Goal: Information Seeking & Learning: Learn about a topic

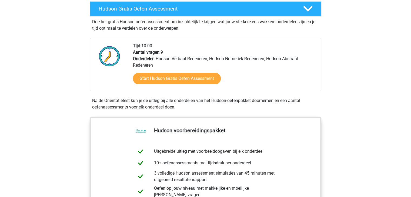
scroll to position [108, 0]
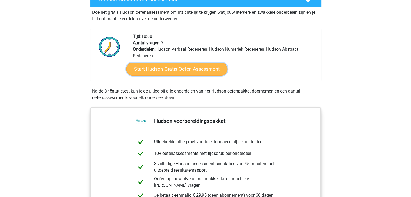
click at [150, 72] on link "Start Hudson Gratis Oefen Assessment" at bounding box center [176, 69] width 101 height 13
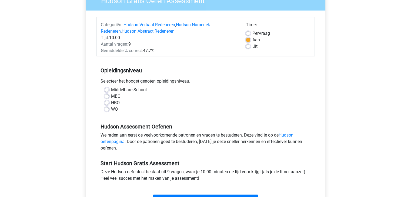
scroll to position [54, 0]
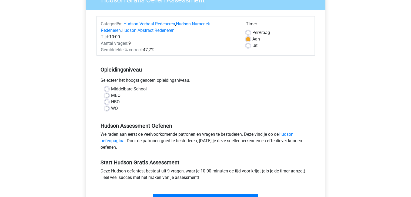
click at [111, 107] on label "WO" at bounding box center [114, 108] width 7 height 6
click at [107, 107] on input "WO" at bounding box center [106, 107] width 4 height 5
radio input "true"
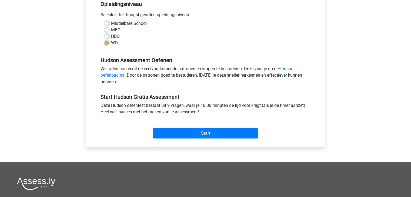
scroll to position [135, 0]
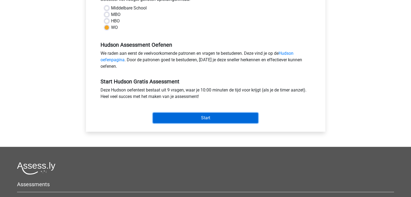
click at [202, 118] on input "Start" at bounding box center [205, 118] width 105 height 10
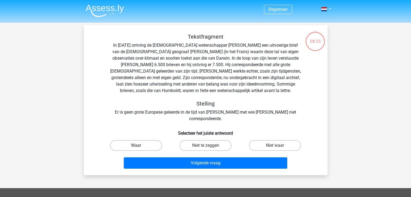
click at [147, 140] on label "Waar" at bounding box center [136, 145] width 52 height 11
click at [139, 146] on input "Waar" at bounding box center [138, 148] width 4 height 4
radio input "true"
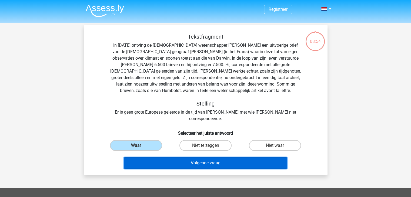
click at [201, 157] on button "Volgende vraag" at bounding box center [205, 162] width 163 height 11
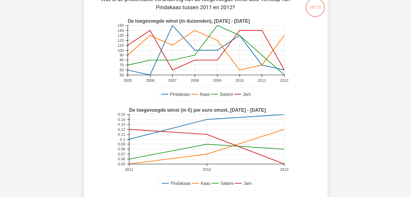
scroll to position [25, 0]
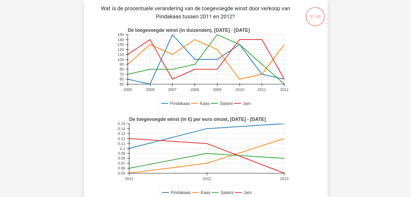
click at [95, 142] on div "Pindakaas Kaas Salami Jam De toegevoegde winst (in €) per euro omzet, 2011 - 20…" at bounding box center [205, 158] width 226 height 89
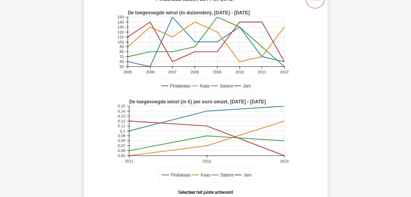
scroll to position [52, 0]
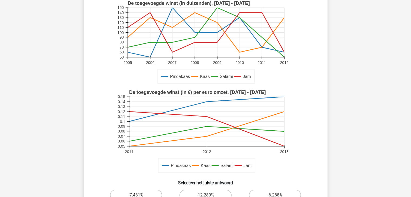
click at [200, 116] on rect at bounding box center [206, 121] width 155 height 49
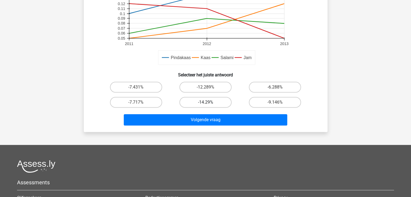
click at [209, 102] on label "-14.29%" at bounding box center [205, 102] width 52 height 11
click at [209, 102] on input "-14.29%" at bounding box center [207, 104] width 4 height 4
radio input "true"
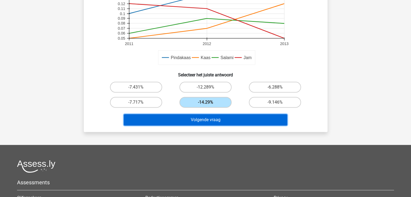
click at [212, 120] on button "Volgende vraag" at bounding box center [205, 119] width 163 height 11
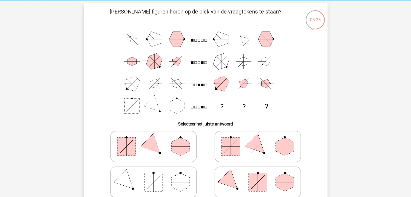
scroll to position [54, 0]
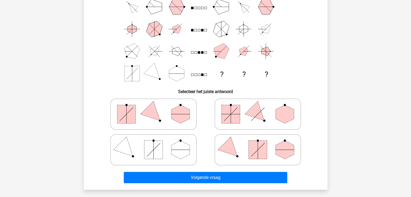
click at [255, 117] on polygon at bounding box center [257, 114] width 26 height 26
click at [258, 107] on input "radio" at bounding box center [260, 106] width 4 height 4
radio input "true"
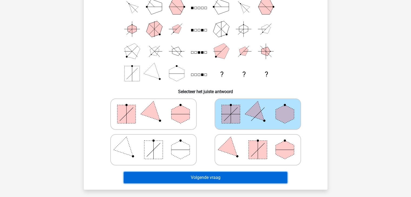
click at [216, 174] on button "Volgende vraag" at bounding box center [205, 177] width 163 height 11
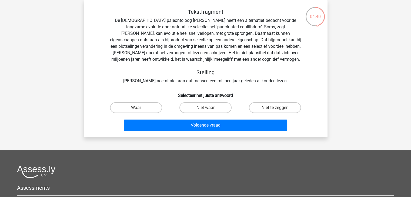
scroll to position [0, 0]
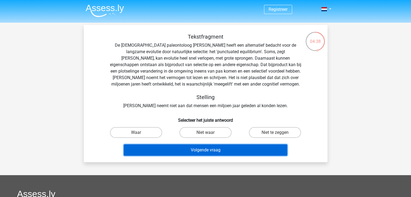
click at [209, 150] on button "Volgende vraag" at bounding box center [205, 149] width 163 height 11
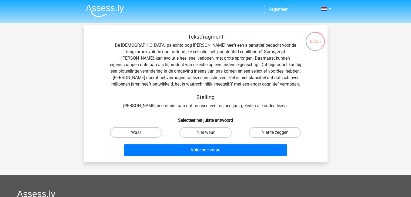
click at [266, 131] on label "Niet te zeggen" at bounding box center [275, 132] width 52 height 11
click at [275, 133] on input "Niet te zeggen" at bounding box center [277, 135] width 4 height 4
radio input "true"
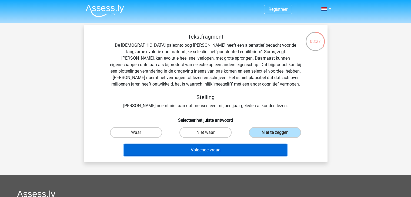
click at [215, 151] on button "Volgende vraag" at bounding box center [205, 149] width 163 height 11
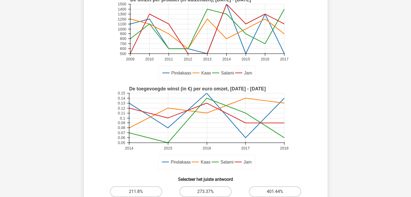
scroll to position [81, 0]
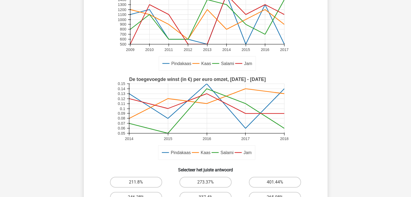
click at [160, 140] on rect at bounding box center [205, 118] width 178 height 89
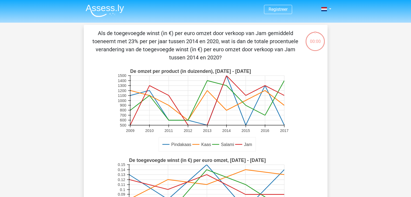
scroll to position [81, 0]
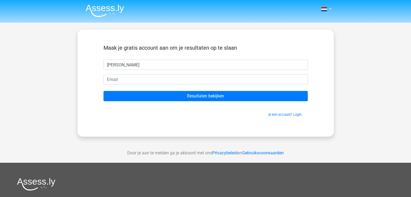
type input "[PERSON_NAME]"
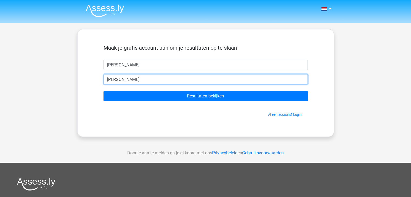
type input "[EMAIL_ADDRESS][DOMAIN_NAME]"
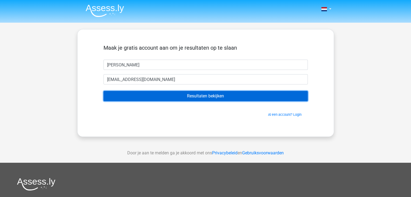
click at [201, 97] on input "Resultaten bekijken" at bounding box center [205, 96] width 204 height 10
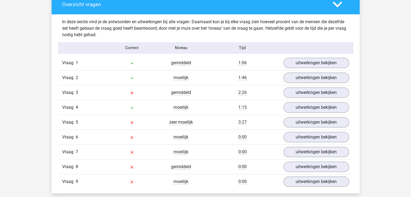
scroll to position [567, 0]
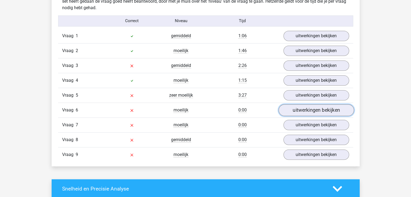
click at [301, 110] on link "uitwerkingen bekijken" at bounding box center [315, 110] width 75 height 12
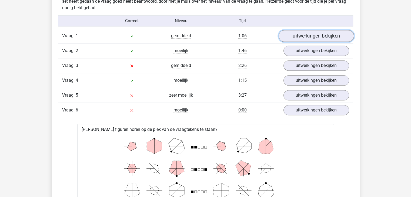
click at [308, 36] on link "uitwerkingen bekijken" at bounding box center [315, 36] width 75 height 12
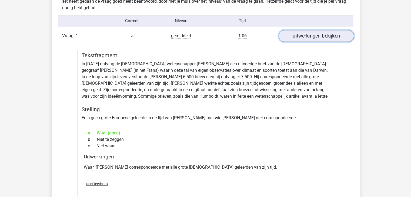
click at [308, 39] on link "uitwerkingen bekijken" at bounding box center [315, 36] width 75 height 12
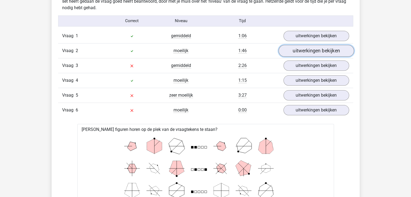
click at [305, 48] on link "uitwerkingen bekijken" at bounding box center [315, 51] width 75 height 12
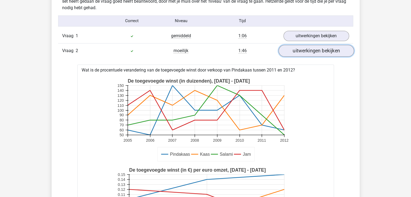
click at [302, 51] on link "uitwerkingen bekijken" at bounding box center [315, 51] width 75 height 12
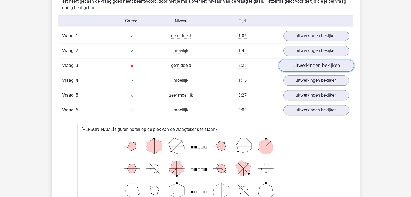
click at [302, 65] on link "uitwerkingen bekijken" at bounding box center [315, 66] width 75 height 12
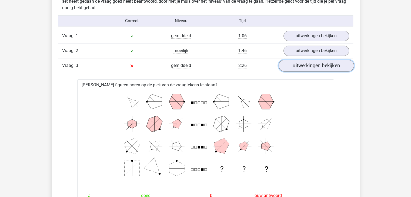
click at [293, 69] on link "uitwerkingen bekijken" at bounding box center [315, 66] width 75 height 12
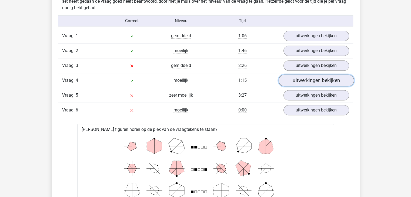
click at [295, 80] on link "uitwerkingen bekijken" at bounding box center [315, 81] width 75 height 12
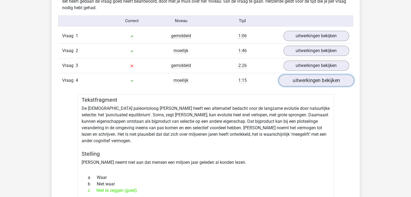
click at [295, 80] on link "uitwerkingen bekijken" at bounding box center [315, 81] width 75 height 12
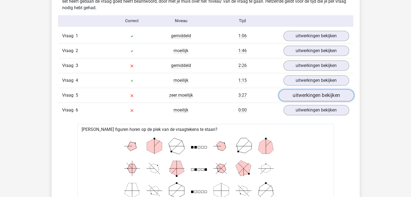
click at [296, 93] on link "uitwerkingen bekijken" at bounding box center [315, 95] width 75 height 12
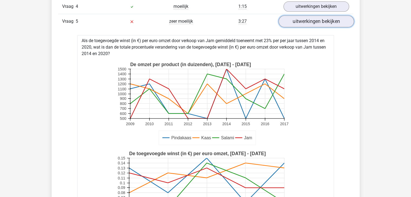
scroll to position [621, 0]
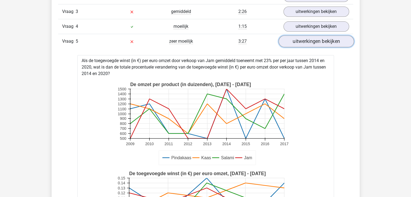
click at [302, 39] on link "uitwerkingen bekijken" at bounding box center [315, 41] width 75 height 12
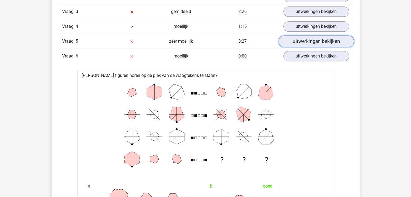
click at [302, 40] on link "uitwerkingen bekijken" at bounding box center [315, 41] width 75 height 12
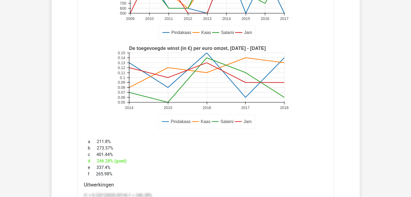
scroll to position [648, 0]
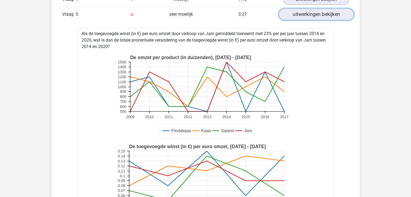
click at [303, 15] on link "uitwerkingen bekijken" at bounding box center [315, 14] width 75 height 12
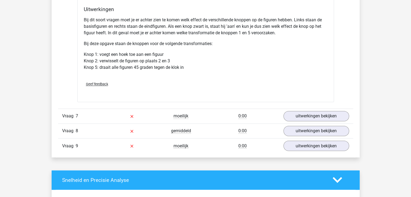
scroll to position [891, 0]
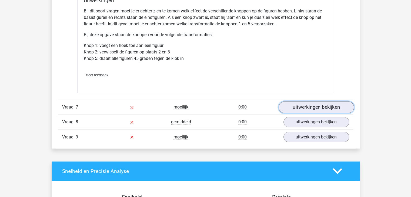
click at [312, 106] on link "uitwerkingen bekijken" at bounding box center [315, 107] width 75 height 12
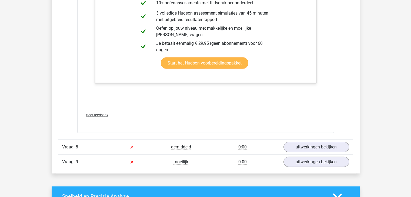
scroll to position [1161, 0]
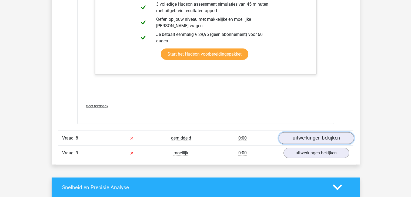
click at [312, 136] on link "uitwerkingen bekijken" at bounding box center [315, 138] width 75 height 12
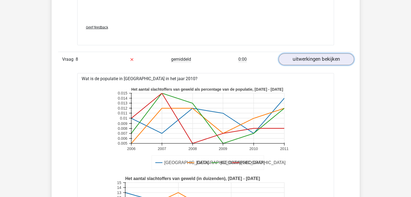
scroll to position [1242, 0]
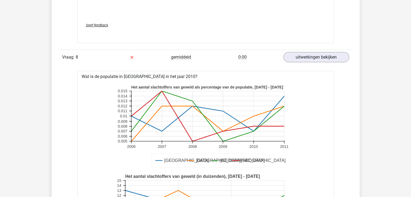
click at [253, 115] on icon at bounding box center [207, 123] width 153 height 35
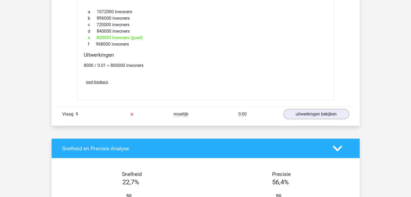
scroll to position [1512, 0]
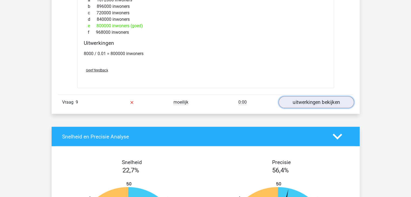
click at [302, 102] on link "uitwerkingen bekijken" at bounding box center [315, 103] width 75 height 12
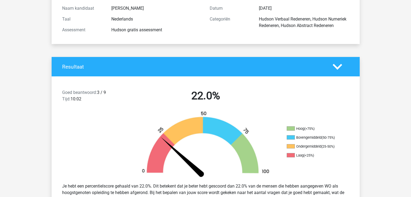
scroll to position [0, 0]
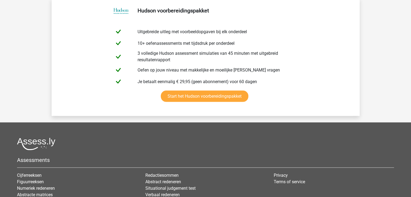
scroll to position [1107, 0]
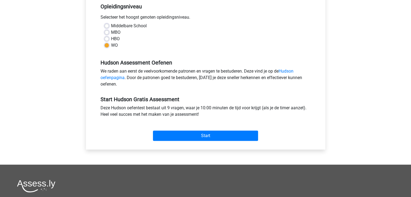
scroll to position [108, 0]
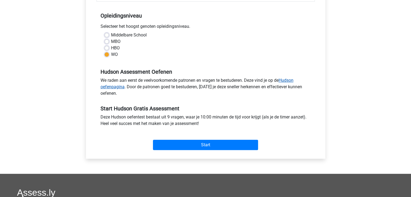
click at [286, 81] on link "Hudson oefenpagina" at bounding box center [196, 84] width 193 height 12
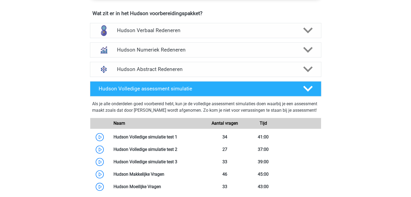
scroll to position [351, 0]
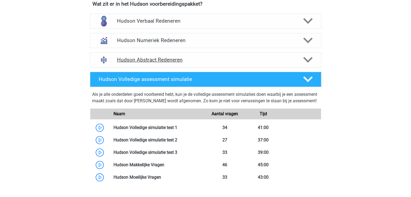
click at [308, 58] on icon at bounding box center [307, 59] width 9 height 9
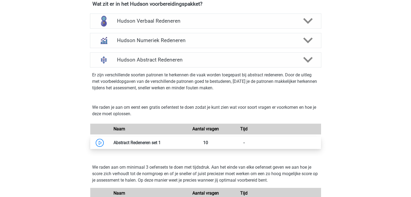
click at [161, 144] on link at bounding box center [161, 142] width 0 height 5
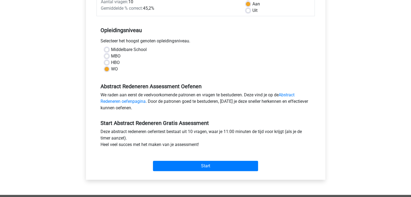
scroll to position [108, 0]
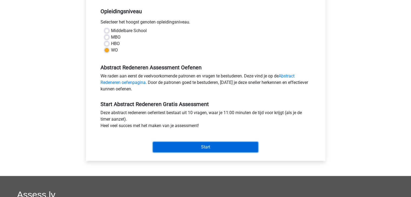
click at [194, 151] on input "Start" at bounding box center [205, 147] width 105 height 10
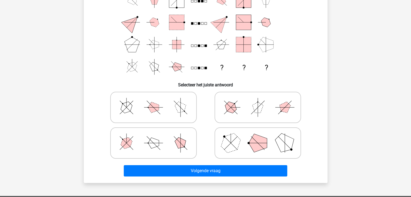
scroll to position [81, 0]
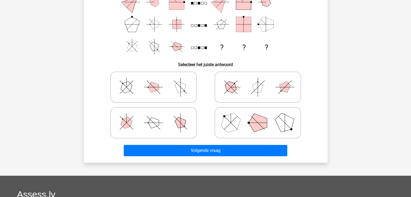
click at [256, 133] on icon at bounding box center [257, 122] width 81 height 27
click at [258, 116] on input "radio" at bounding box center [260, 115] width 4 height 4
radio input "true"
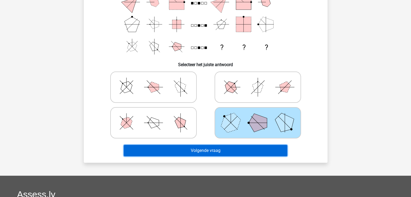
click at [225, 150] on button "Volgende vraag" at bounding box center [205, 150] width 163 height 11
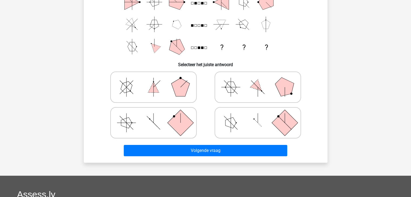
click at [165, 123] on icon at bounding box center [153, 122] width 81 height 27
click at [157, 116] on input "radio" at bounding box center [155, 115] width 4 height 4
radio input "true"
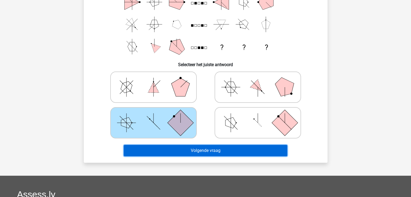
click at [223, 150] on button "Volgende vraag" at bounding box center [205, 150] width 163 height 11
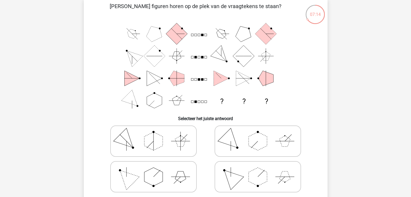
scroll to position [54, 0]
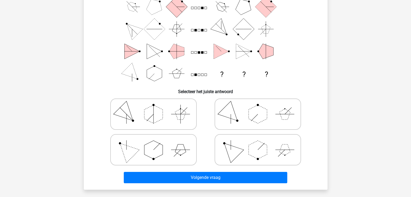
click at [167, 154] on icon at bounding box center [153, 149] width 81 height 27
click at [157, 143] on input "radio" at bounding box center [155, 142] width 4 height 4
radio input "true"
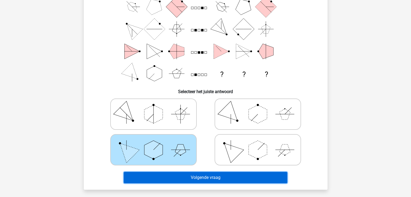
click at [196, 178] on button "Volgende vraag" at bounding box center [205, 177] width 163 height 11
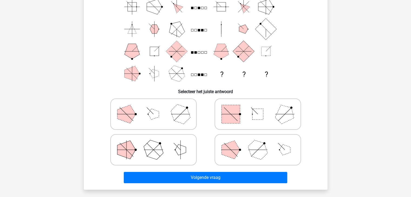
click at [249, 122] on icon at bounding box center [257, 114] width 81 height 27
click at [258, 107] on input "radio" at bounding box center [260, 106] width 4 height 4
radio input "true"
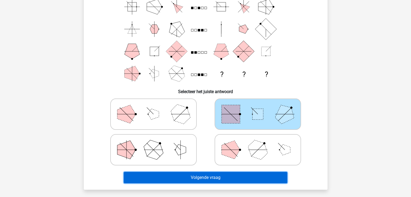
click at [214, 178] on button "Volgende vraag" at bounding box center [205, 177] width 163 height 11
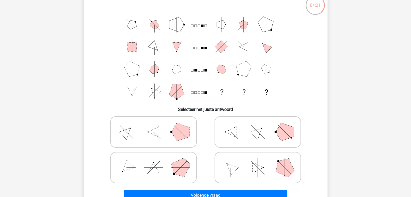
scroll to position [27, 0]
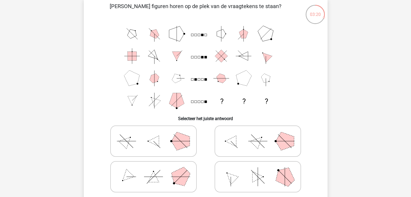
click at [174, 169] on icon at bounding box center [153, 176] width 81 height 27
click at [157, 169] on input "radio" at bounding box center [155, 169] width 4 height 4
radio input "true"
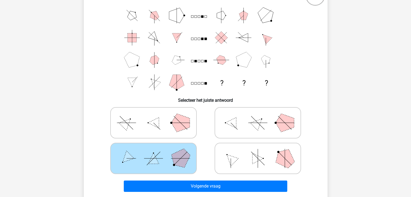
scroll to position [81, 0]
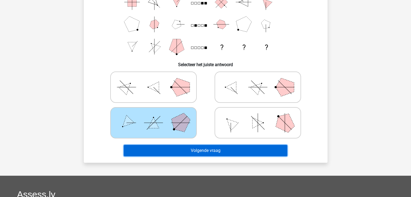
click at [212, 153] on button "Volgende vraag" at bounding box center [205, 150] width 163 height 11
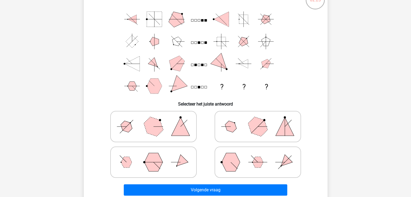
scroll to position [54, 0]
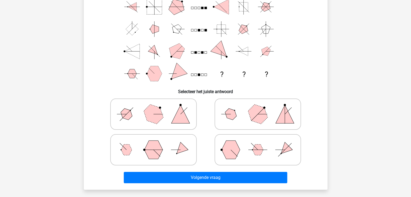
click at [147, 115] on polygon at bounding box center [153, 114] width 26 height 26
click at [153, 107] on input "radio" at bounding box center [155, 106] width 4 height 4
radio input "true"
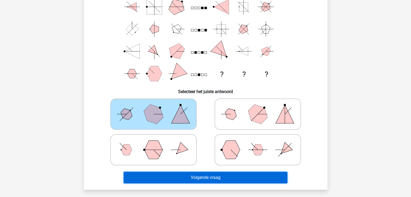
click at [210, 176] on button "Volgende vraag" at bounding box center [205, 177] width 163 height 11
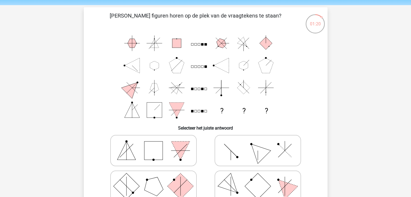
scroll to position [27, 0]
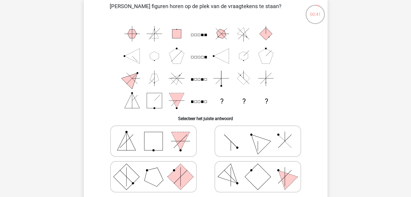
click at [228, 144] on icon at bounding box center [257, 141] width 81 height 27
click at [258, 134] on input "radio" at bounding box center [260, 133] width 4 height 4
radio input "true"
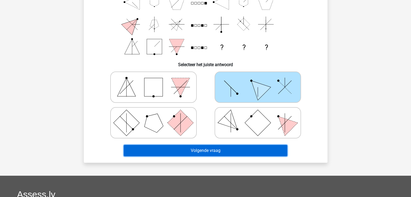
click at [206, 147] on button "Volgende vraag" at bounding box center [205, 150] width 163 height 11
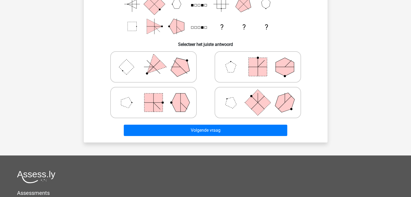
scroll to position [108, 0]
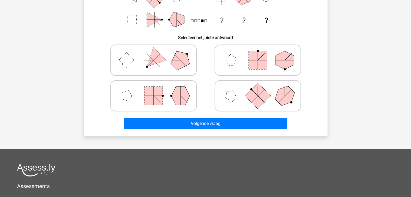
click at [226, 102] on icon at bounding box center [257, 95] width 81 height 27
click at [258, 89] on input "radio" at bounding box center [260, 88] width 4 height 4
radio input "true"
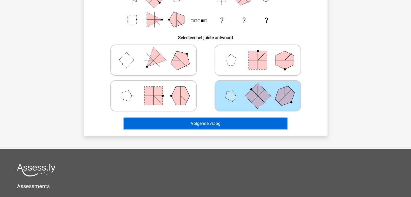
click at [210, 123] on button "Volgende vraag" at bounding box center [205, 123] width 163 height 11
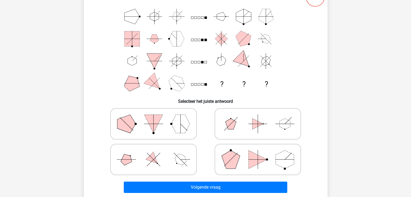
scroll to position [25, 0]
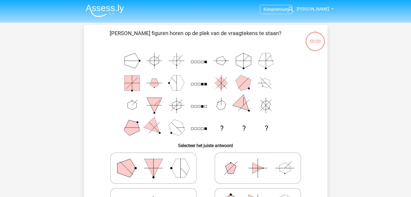
scroll to position [25, 0]
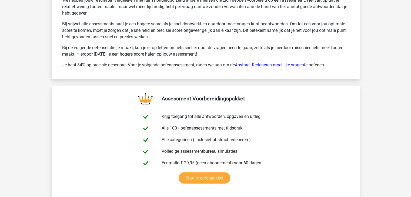
scroll to position [837, 0]
